Goal: Task Accomplishment & Management: Use online tool/utility

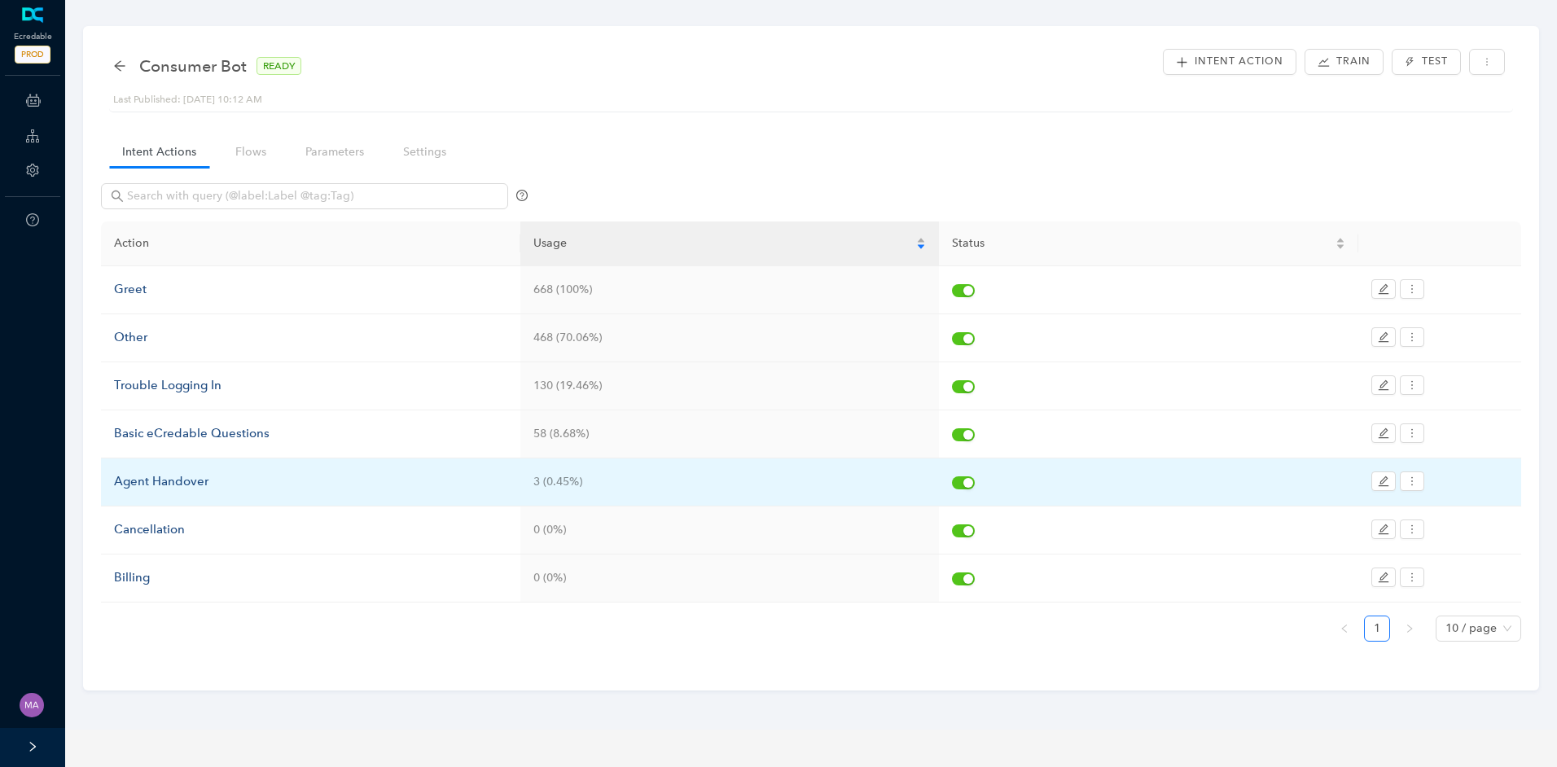
click at [161, 484] on div "Agent Handover" at bounding box center [310, 482] width 393 height 20
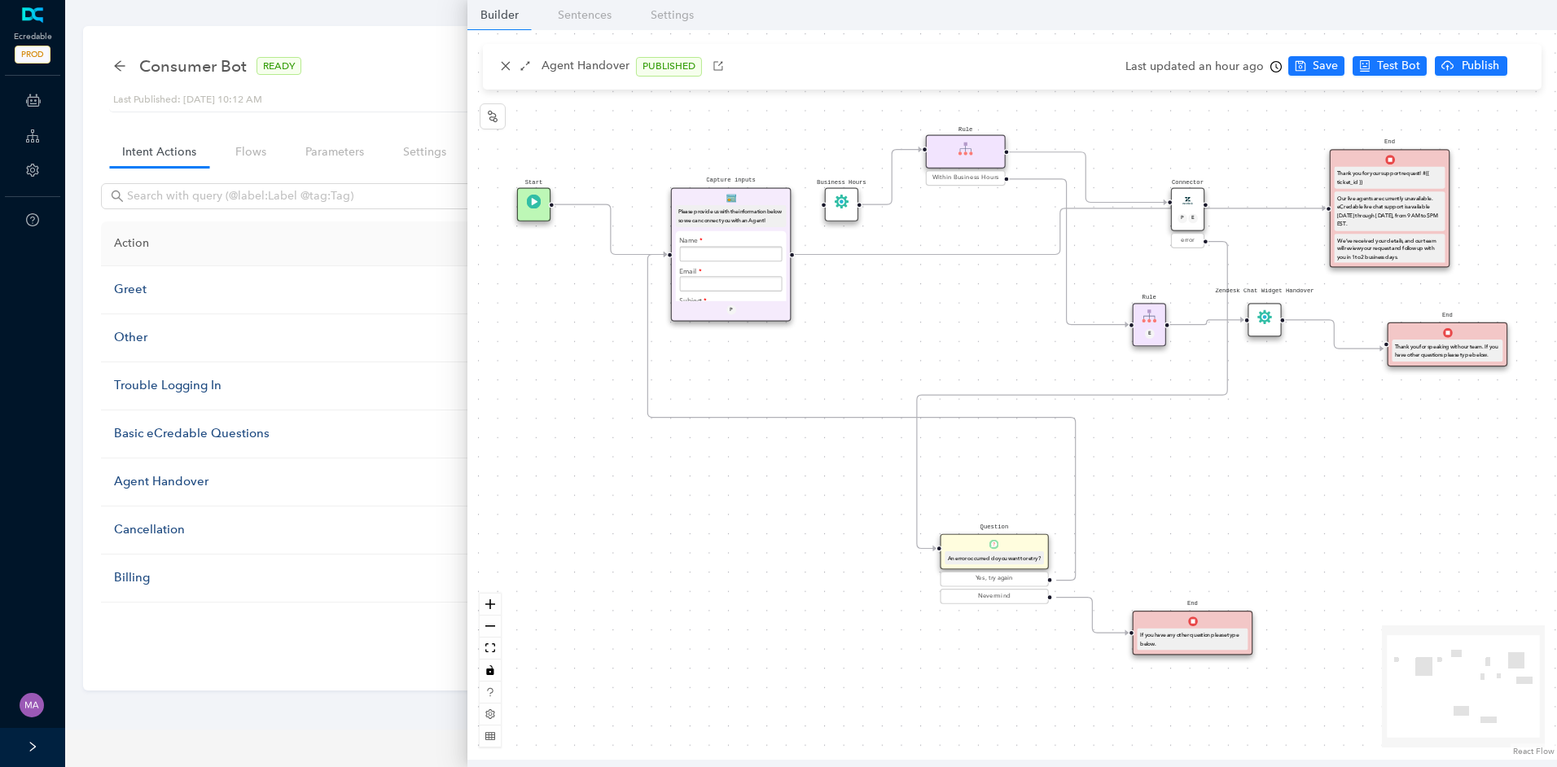
click at [864, 255] on icon "Edge from e7b41dfe-3bde-c007-c096-cef069175f45 to f68cb803-94d7-777c-bd66-ebef2…" at bounding box center [1060, 231] width 531 height 46
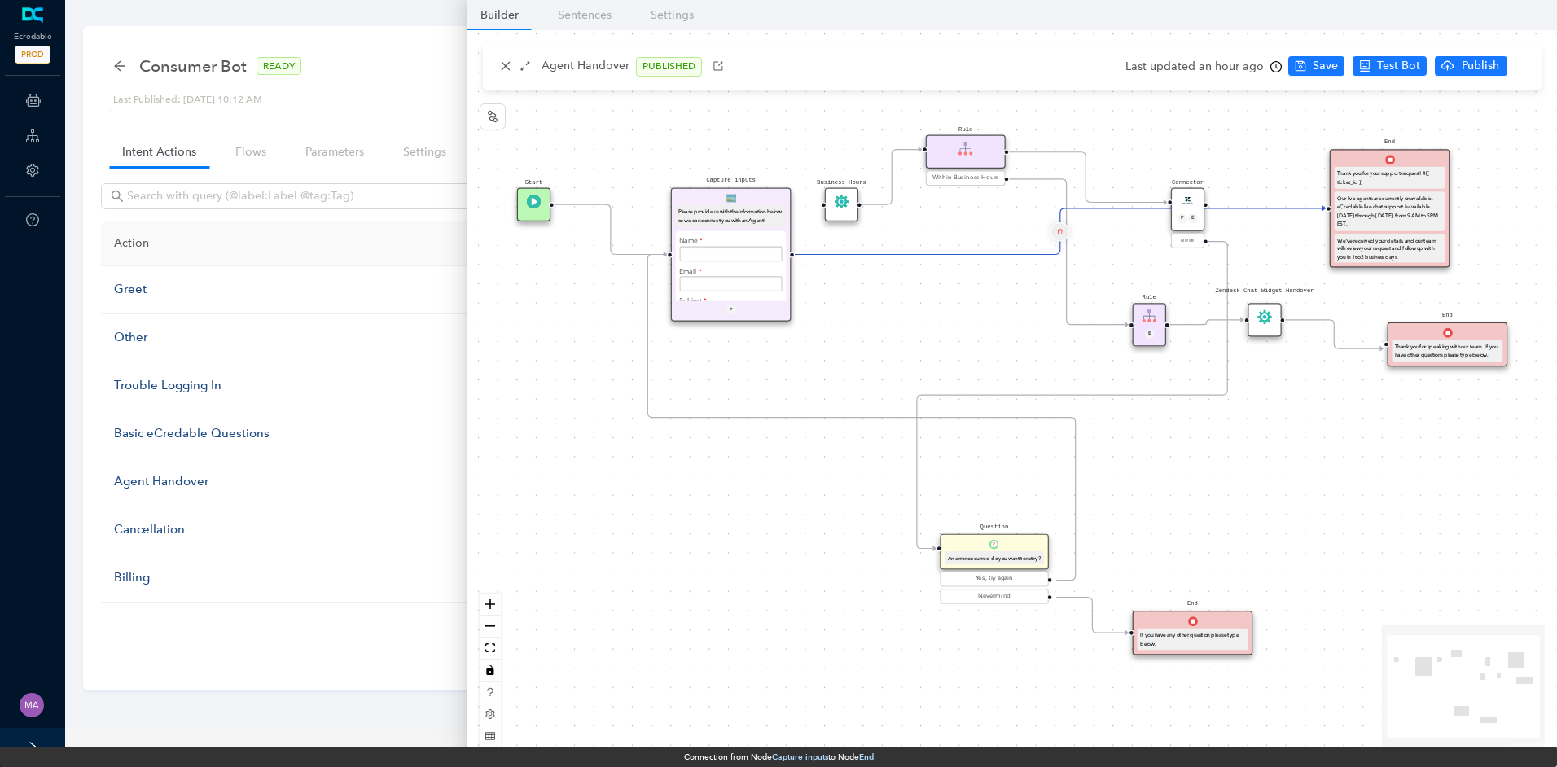
click at [1061, 233] on icon "delete" at bounding box center [1060, 231] width 6 height 11
click at [1158, 191] on span "Yes" at bounding box center [1156, 192] width 18 height 18
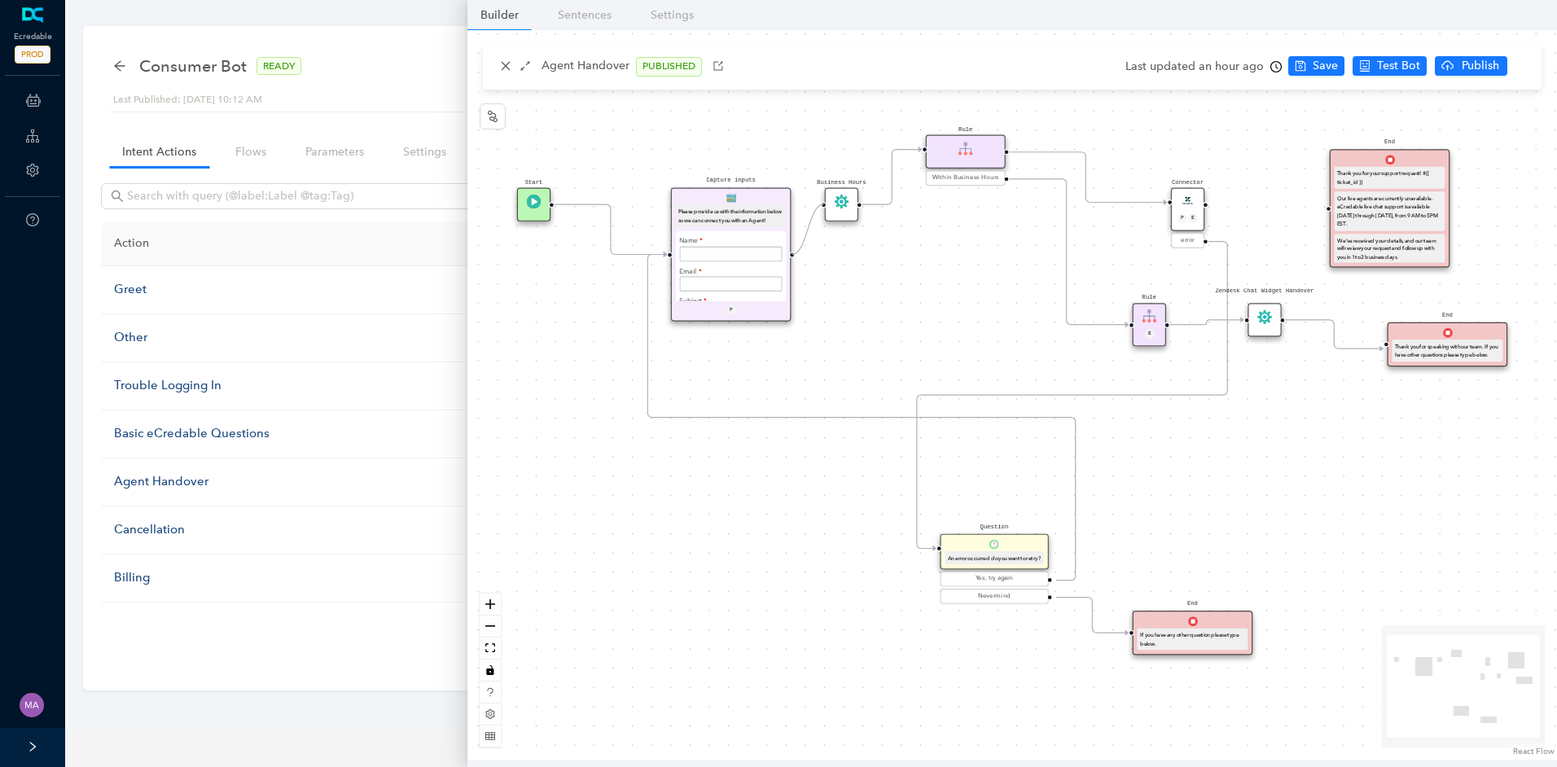
drag, startPoint x: 792, startPoint y: 256, endPoint x: 809, endPoint y: 210, distance: 48.4
click at [809, 210] on div "Start End If you have any other question please type below. Connector P E error…" at bounding box center [1012, 395] width 1090 height 730
drag, startPoint x: 1206, startPoint y: 203, endPoint x: 1316, endPoint y: 208, distance: 110.0
click at [1316, 208] on div "Start End If you have any other question please type below. Connector P E error…" at bounding box center [1012, 395] width 1090 height 730
click at [1313, 70] on span "Save" at bounding box center [1325, 66] width 25 height 18
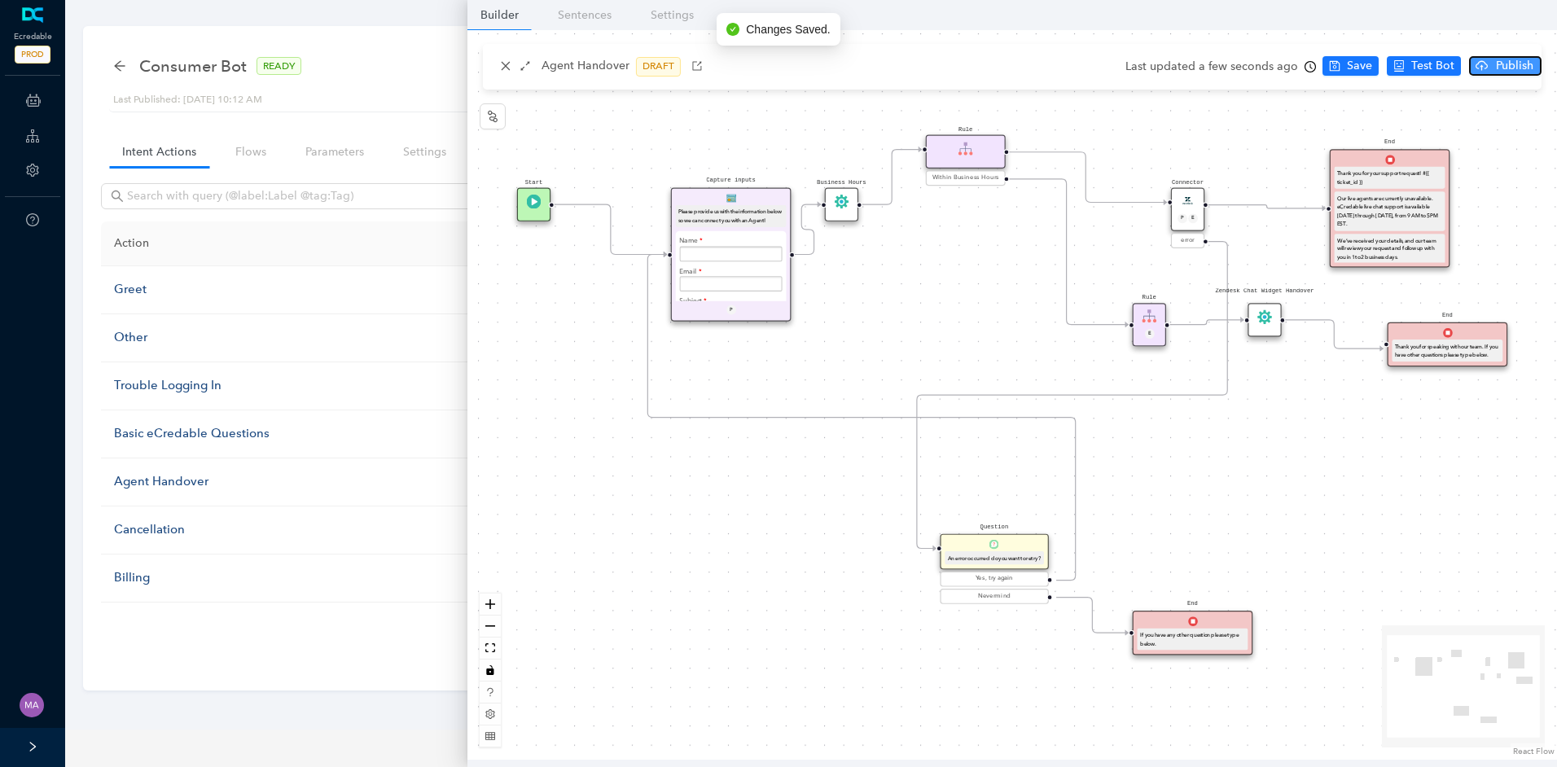
click at [1498, 69] on span "Publish" at bounding box center [1514, 66] width 41 height 18
click at [1536, 125] on span "Yes" at bounding box center [1534, 130] width 18 height 18
click at [121, 62] on icon "arrow-left" at bounding box center [119, 65] width 13 height 13
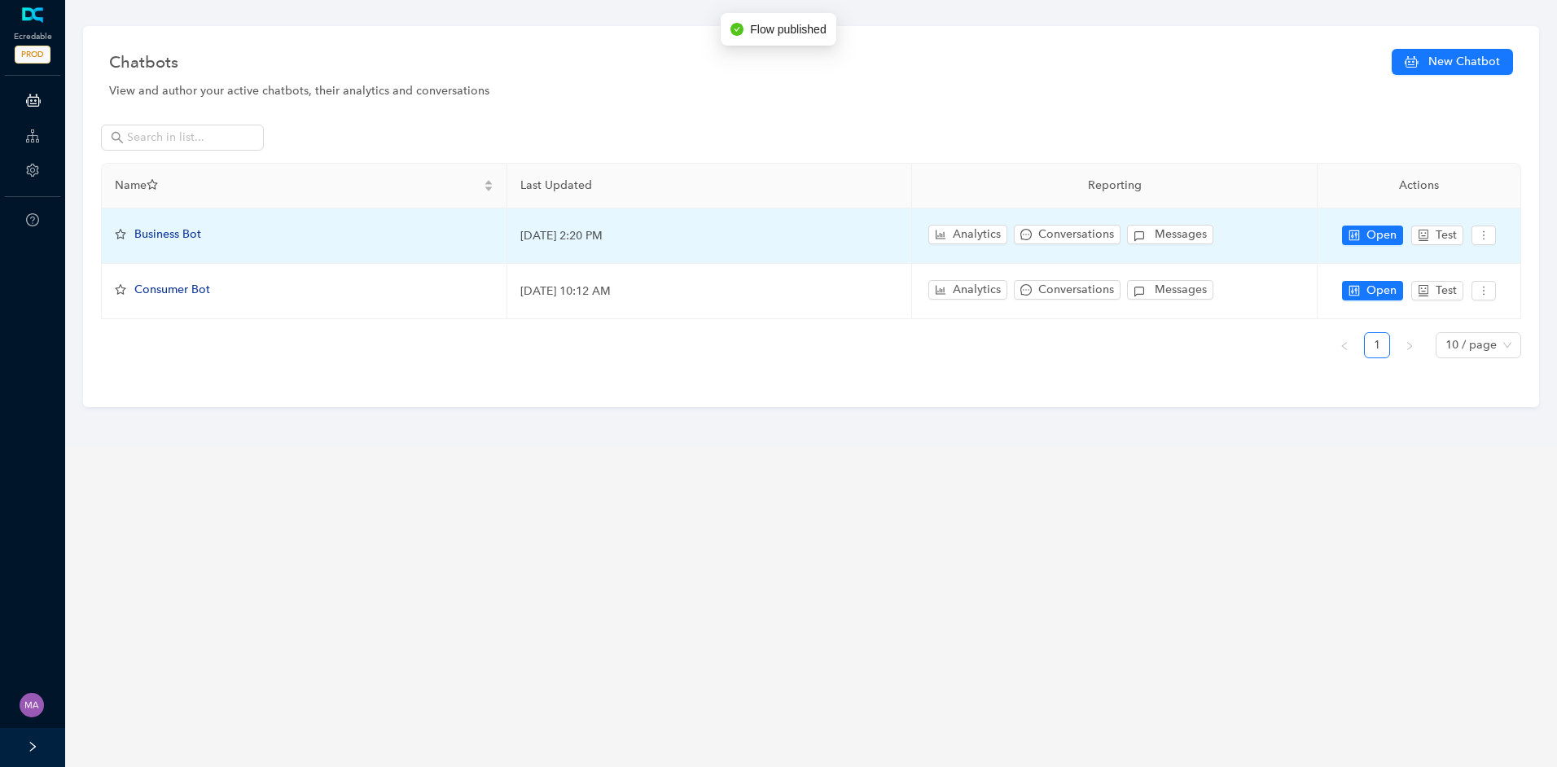
click at [154, 238] on span "Business Bot" at bounding box center [167, 234] width 67 height 14
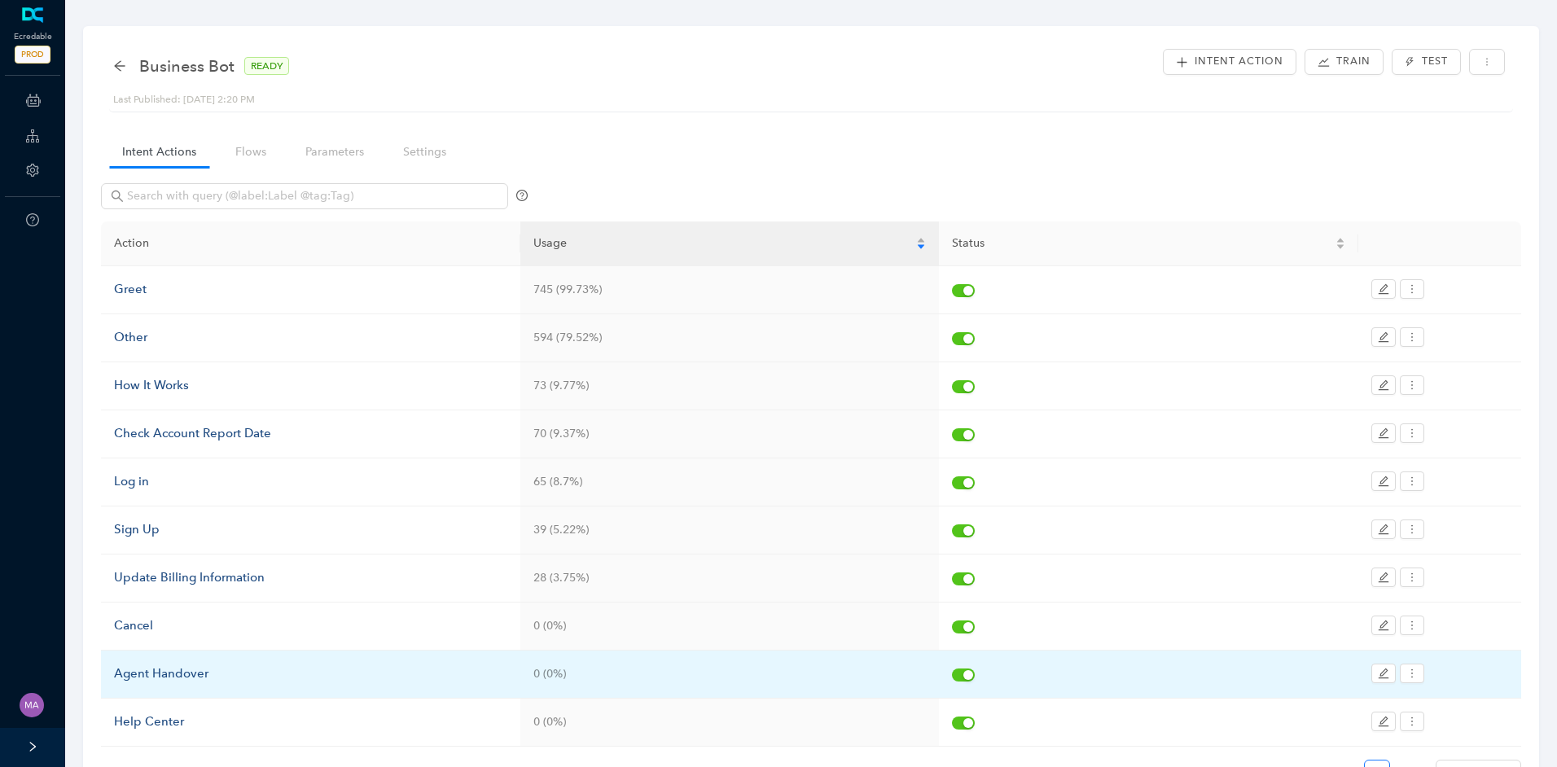
click at [158, 672] on div "Agent Handover" at bounding box center [310, 675] width 393 height 20
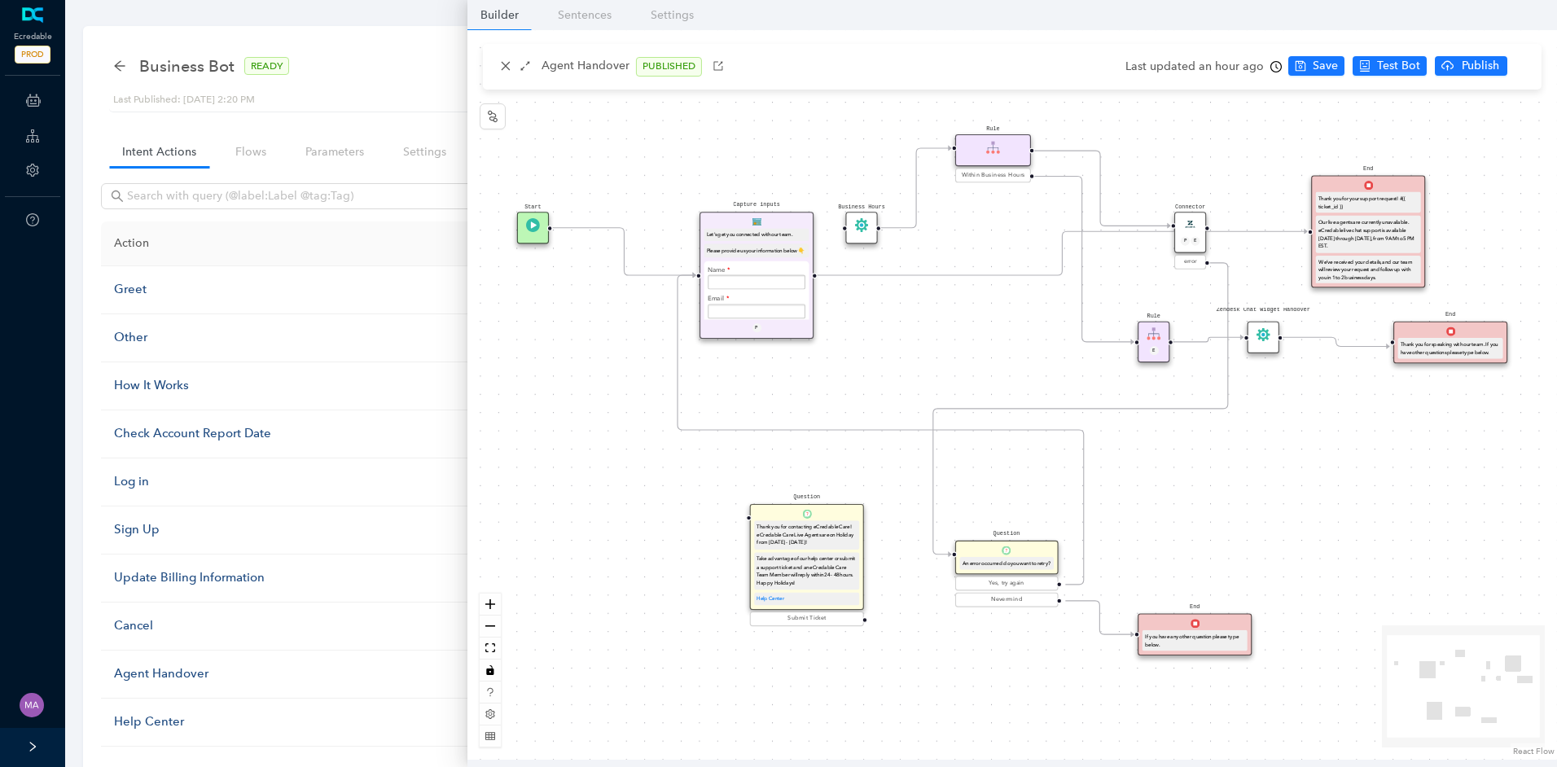
click at [993, 272] on icon "Edge from e7b41dfe-3bde-c007-c096-cef069175f45 to f68cb803-94d7-777c-bd66-ebef2…" at bounding box center [1062, 253] width 490 height 44
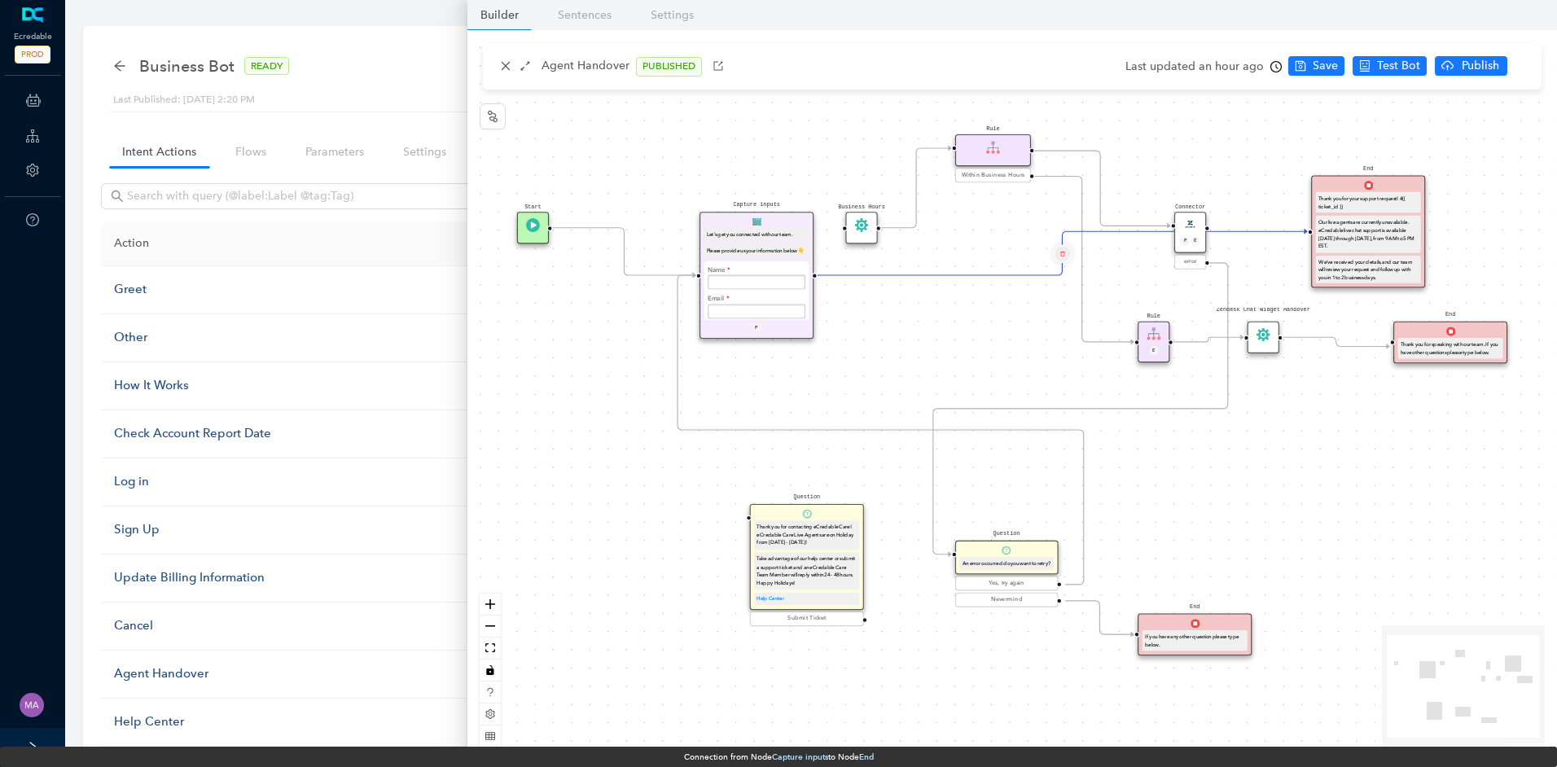
click at [1068, 248] on button "Edge from e7b41dfe-3bde-c007-c096-cef069175f45 to f68cb803-94d7-777c-bd66-ebef2…" at bounding box center [1062, 253] width 18 height 18
click at [1151, 216] on span "Yes" at bounding box center [1159, 215] width 18 height 18
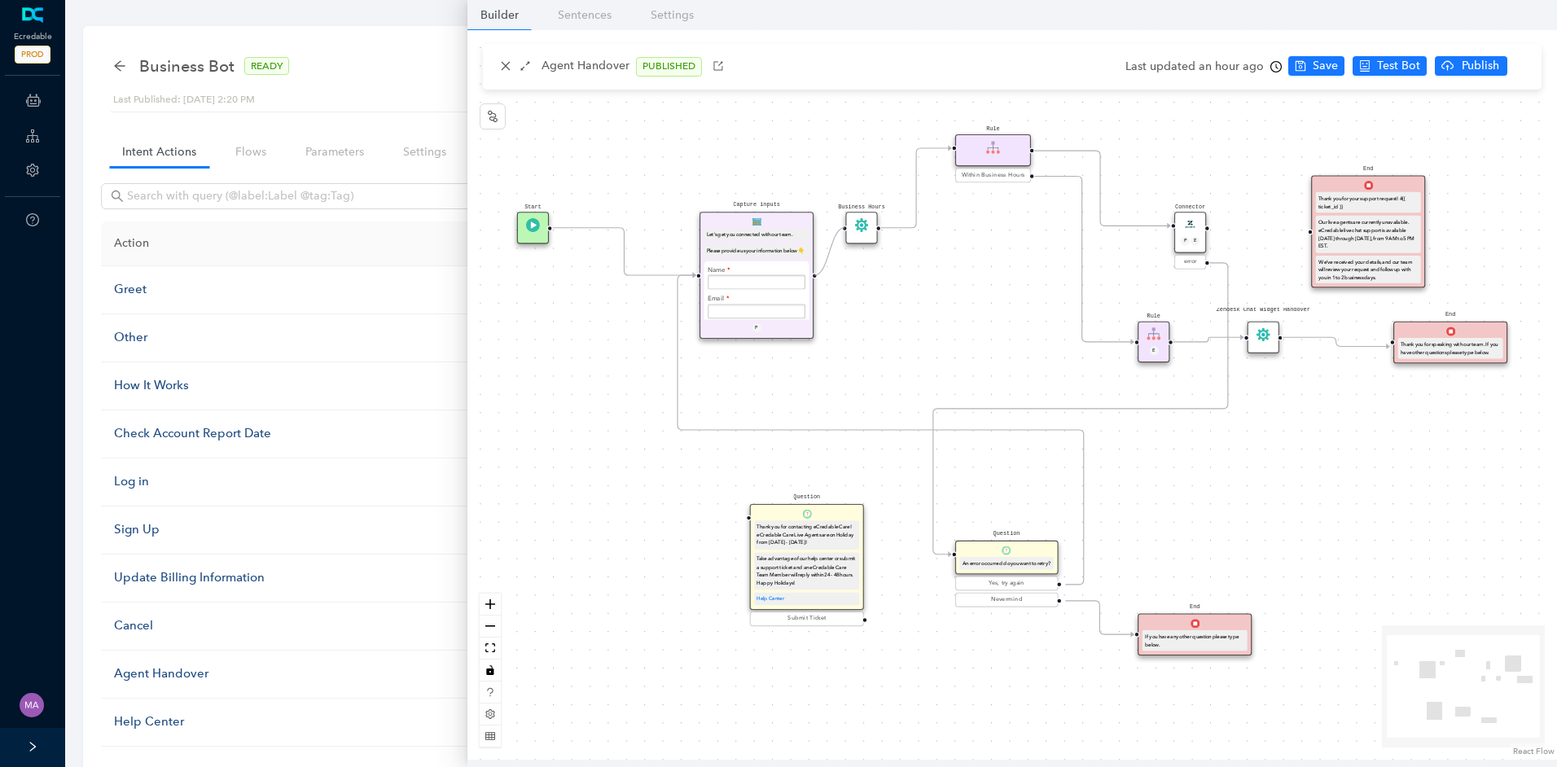
drag, startPoint x: 816, startPoint y: 273, endPoint x: 840, endPoint y: 230, distance: 49.6
click at [840, 230] on div "Start End If you have any other question please type below. Connector P E error…" at bounding box center [1012, 395] width 1090 height 730
drag, startPoint x: 1209, startPoint y: 227, endPoint x: 1300, endPoint y: 232, distance: 90.5
click at [1300, 232] on div "Start End If you have any other question please type below. Connector P E error…" at bounding box center [1012, 395] width 1090 height 730
click at [1317, 66] on span "Save" at bounding box center [1325, 66] width 25 height 18
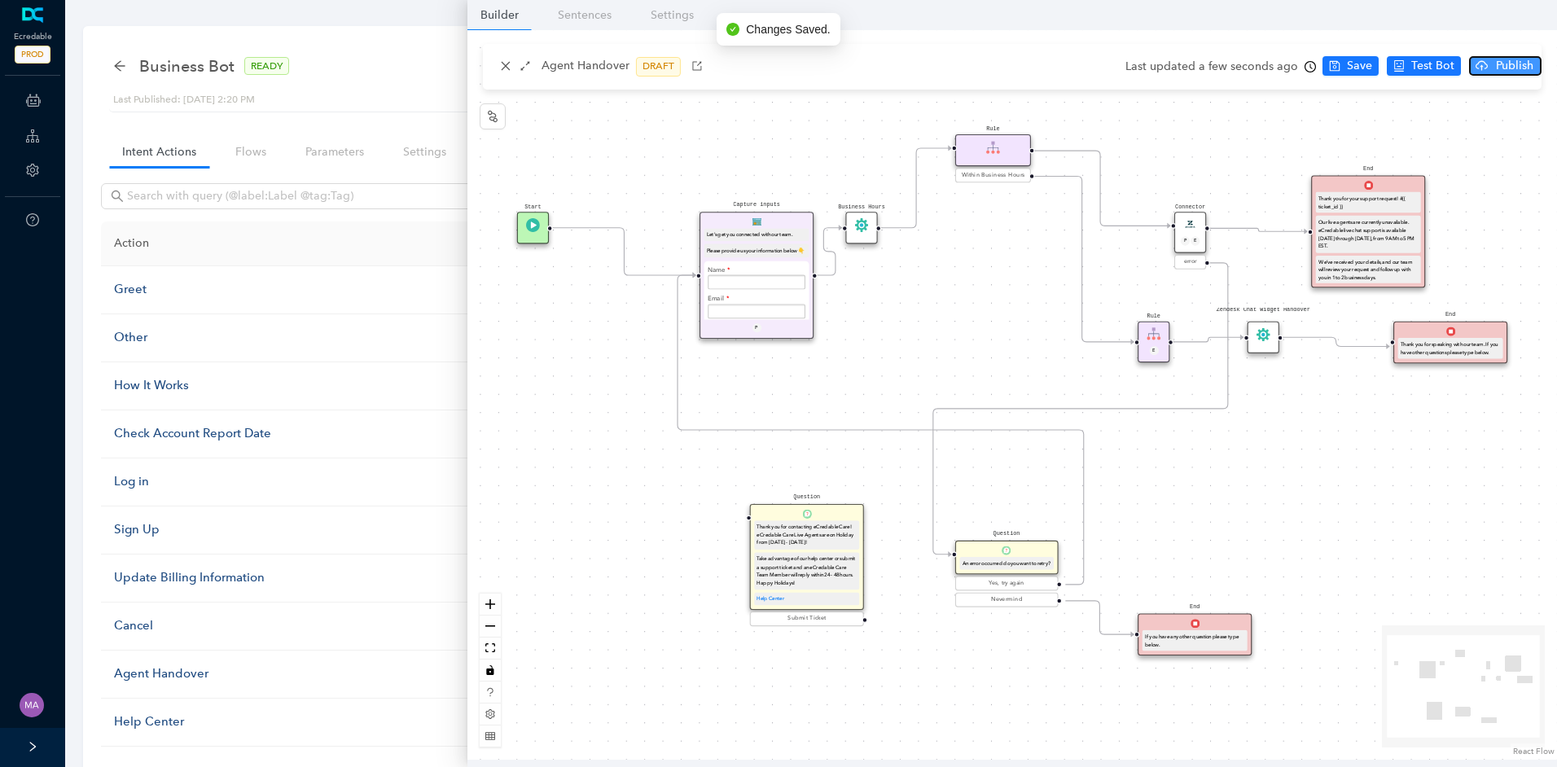
click at [1501, 67] on span "Publish" at bounding box center [1514, 66] width 41 height 18
click at [1535, 129] on span "Yes" at bounding box center [1534, 130] width 18 height 18
